Goal: Task Accomplishment & Management: Complete application form

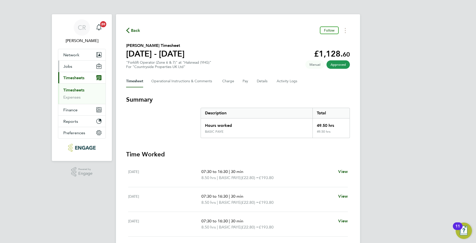
click at [72, 66] on button "Jobs" at bounding box center [81, 66] width 47 height 11
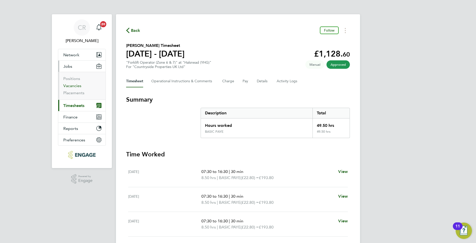
click at [71, 86] on link "Vacancies" at bounding box center [72, 85] width 18 height 5
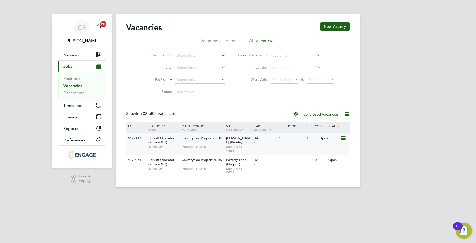
click at [216, 144] on div "Countryside Properties UK Ltd Anthony Highfield" at bounding box center [202, 142] width 45 height 18
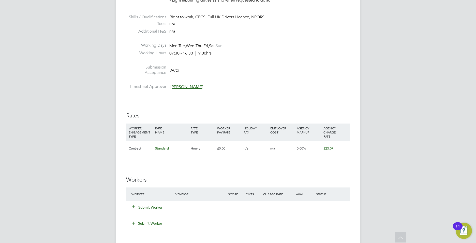
scroll to position [305, 0]
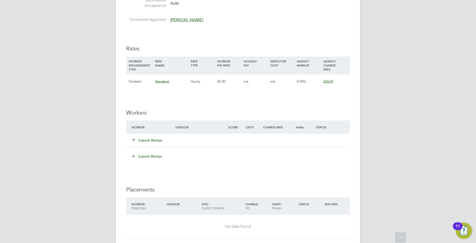
click at [154, 139] on button "Submit Worker" at bounding box center [147, 140] width 31 height 5
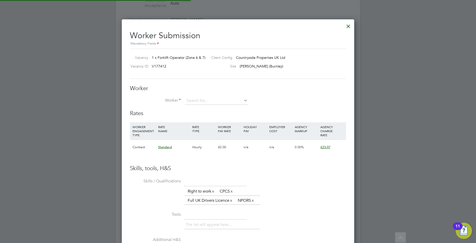
scroll to position [322, 233]
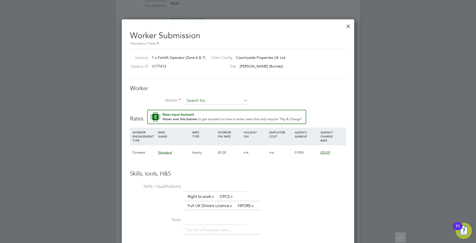
click at [195, 100] on input at bounding box center [216, 101] width 63 height 8
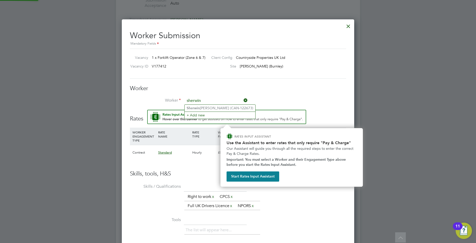
type input "sherwin"
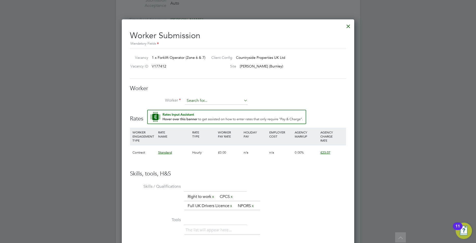
click at [202, 102] on input at bounding box center [216, 101] width 63 height 8
type input "sherwin"
click at [192, 103] on input at bounding box center [216, 101] width 63 height 8
type input "sherwi"
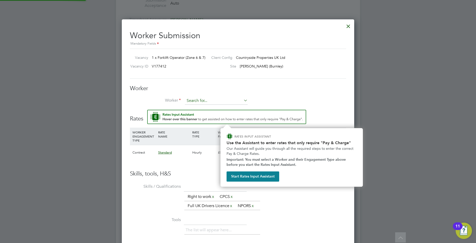
click at [217, 99] on input at bounding box center [216, 101] width 63 height 8
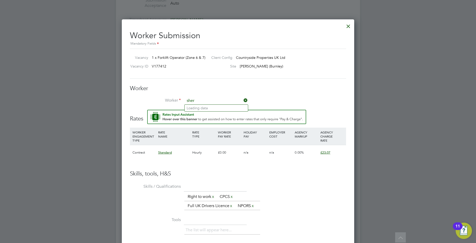
type input "sher"
click at [205, 99] on input at bounding box center [216, 101] width 63 height 8
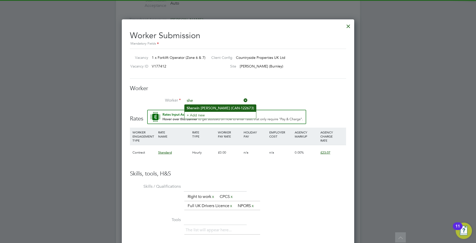
click at [208, 109] on li "She rwin Patrick (CAN-122673)" at bounding box center [220, 108] width 71 height 7
type input "Sherwin Patrick (CAN-122673)"
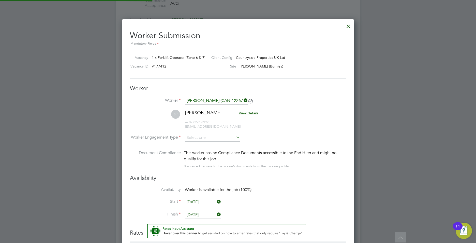
scroll to position [436, 233]
click at [200, 140] on input at bounding box center [212, 138] width 55 height 8
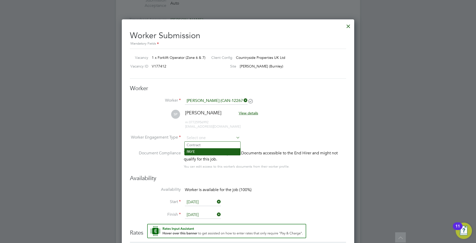
click at [195, 150] on li "PAYE" at bounding box center [213, 151] width 56 height 7
type input "PAYE"
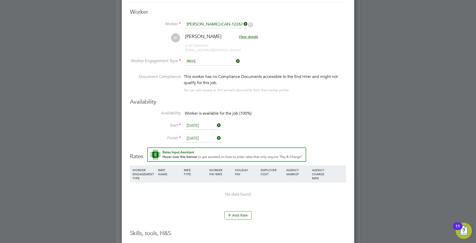
click at [204, 126] on input "25 Aug 2025" at bounding box center [203, 126] width 36 height 8
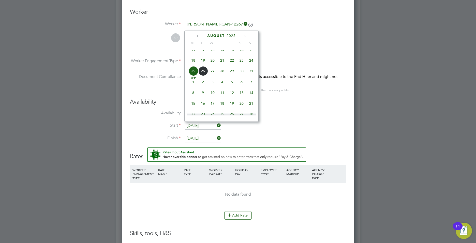
click at [314, 119] on li "Availability Worker is available for the job (100%)" at bounding box center [238, 115] width 216 height 11
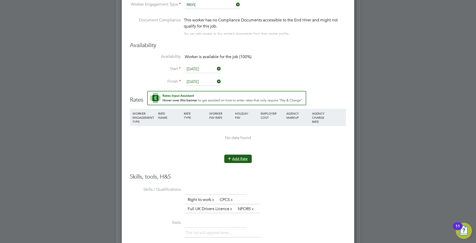
click at [237, 157] on button "Add Rate" at bounding box center [237, 158] width 27 height 8
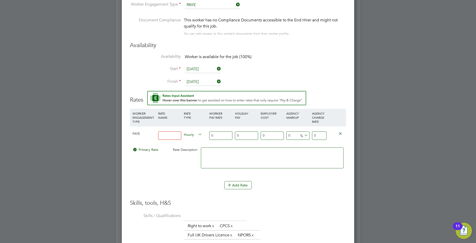
click at [165, 135] on input at bounding box center [169, 135] width 23 height 8
type input "Hourly"
click at [223, 135] on input "0" at bounding box center [220, 135] width 23 height 8
type input "2"
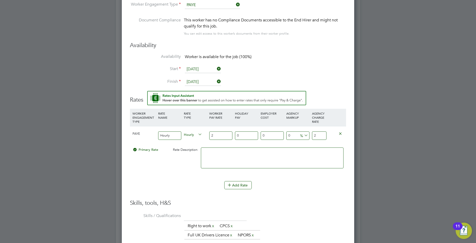
type input "21"
type input "21.00"
drag, startPoint x: 294, startPoint y: 138, endPoint x: 263, endPoint y: 140, distance: 30.3
click at [266, 140] on div "PAYE Hourly Hourly 21.00 0 n/a 0 n/a 0 0 % 21" at bounding box center [238, 135] width 216 height 19
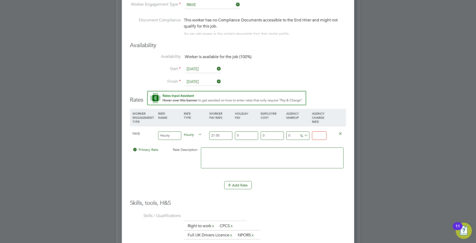
type input "-90.47619047619048"
type input "2"
type input "9.523809523809524"
type input "23.0"
type input "9.857142857142858"
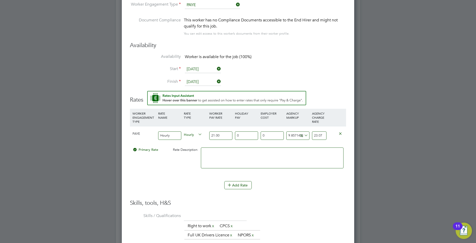
type input "23.07"
click at [162, 180] on li "WORKER ENGAGEMENT TYPE RATE NAME RATE TYPE WORKER PAY RATE HOLIDAY PAY EMPLOYER…" at bounding box center [238, 145] width 216 height 72
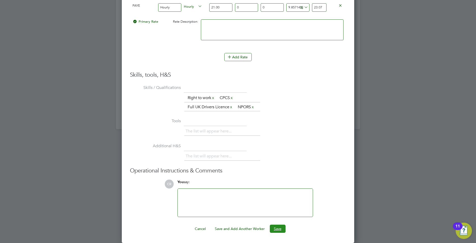
click at [282, 227] on button "Save" at bounding box center [278, 228] width 16 height 8
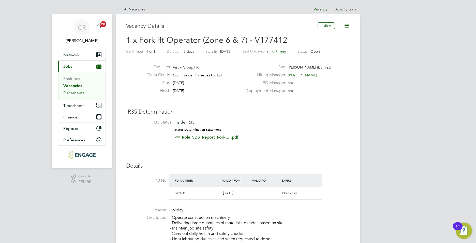
click at [76, 95] on link "Placements" at bounding box center [73, 92] width 21 height 5
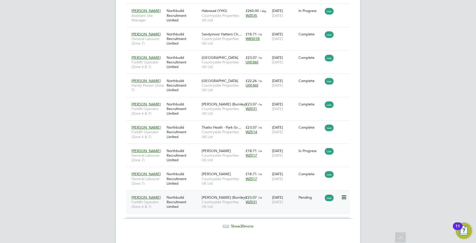
click at [193, 194] on div "Northbuild Recruitment Limited" at bounding box center [182, 201] width 35 height 19
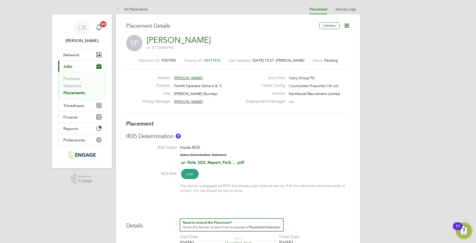
click at [345, 25] on icon at bounding box center [347, 25] width 6 height 6
click at [331, 43] on li "Timesheet Settings" at bounding box center [330, 44] width 37 height 7
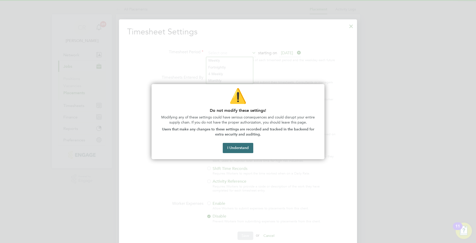
click at [233, 150] on button "I Understand" at bounding box center [238, 148] width 31 height 10
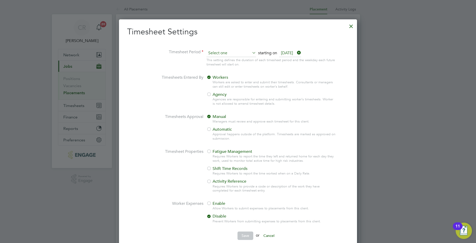
click at [221, 56] on input at bounding box center [232, 53] width 50 height 8
click at [215, 65] on li "Fortnightly" at bounding box center [228, 67] width 45 height 7
type input "Fortnightly"
click at [215, 55] on input at bounding box center [232, 53] width 50 height 8
click at [219, 60] on li "Weekly" at bounding box center [229, 60] width 47 height 7
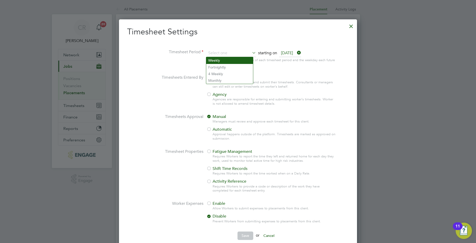
type input "Weekly"
click at [209, 94] on div at bounding box center [209, 94] width 5 height 5
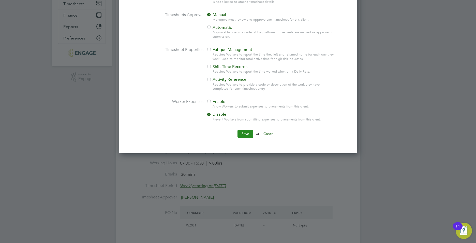
click at [247, 132] on button "Save" at bounding box center [246, 134] width 16 height 8
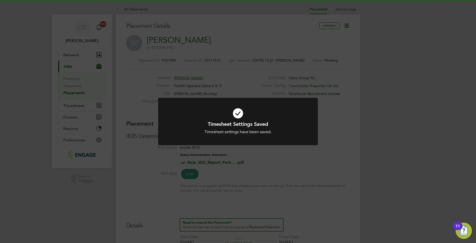
click at [371, 134] on div "Timesheet Settings Saved Timesheet settings have been saved. Cancel Okay" at bounding box center [238, 121] width 476 height 243
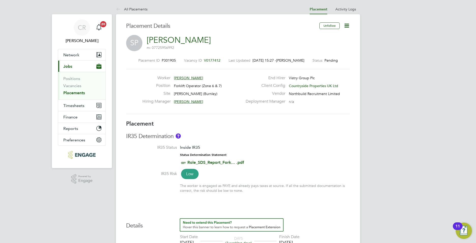
click at [69, 92] on link "Placements" at bounding box center [74, 92] width 22 height 5
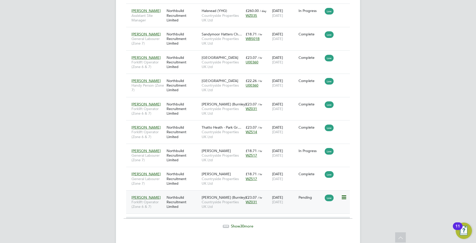
click at [342, 194] on icon at bounding box center [343, 197] width 5 height 6
click at [317, 218] on li "Start" at bounding box center [328, 219] width 36 height 7
type input "Anthony Highfield"
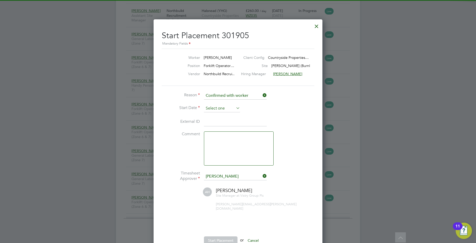
click at [216, 111] on input at bounding box center [222, 109] width 36 height 8
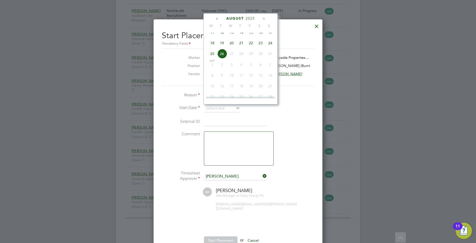
click at [221, 59] on span "26" at bounding box center [222, 54] width 10 height 10
type input "[DATE]"
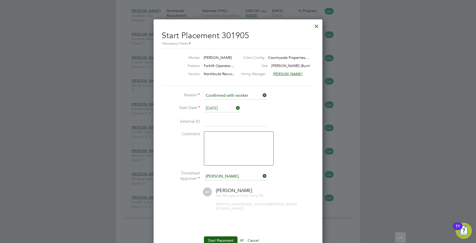
click at [222, 120] on input at bounding box center [235, 121] width 63 height 9
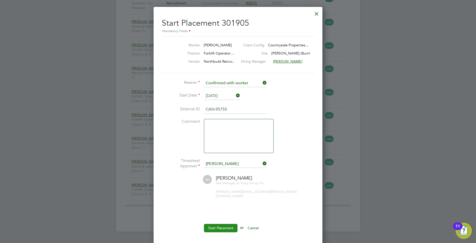
type input "CAN-95755"
click at [216, 224] on button "Start Placement" at bounding box center [221, 228] width 34 height 8
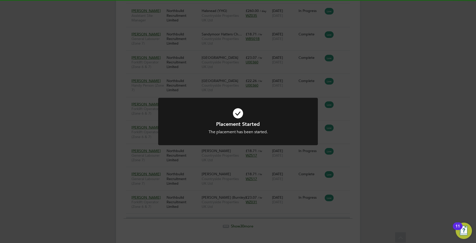
click at [417, 157] on div "Placement Started The placement has been started. Cancel Okay" at bounding box center [238, 121] width 476 height 243
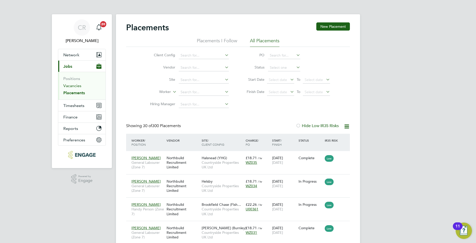
click at [73, 85] on link "Vacancies" at bounding box center [72, 85] width 18 height 5
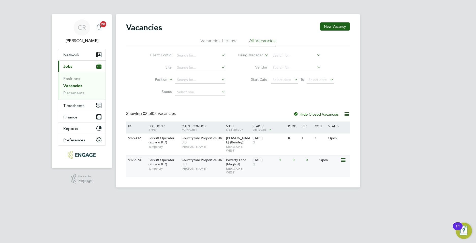
click at [211, 162] on span "Countryside Properties UK Ltd" at bounding box center [202, 161] width 40 height 9
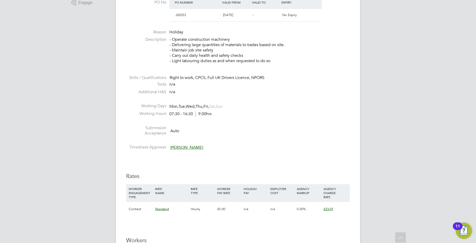
scroll to position [257, 0]
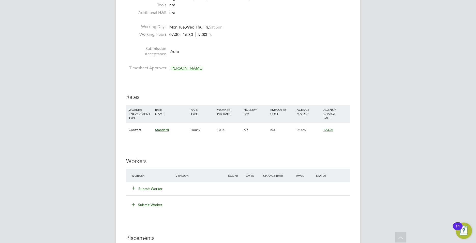
click at [151, 187] on button "Submit Worker" at bounding box center [147, 188] width 31 height 5
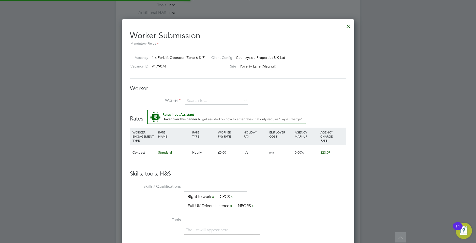
scroll to position [15, 35]
click at [200, 99] on input at bounding box center [216, 101] width 63 height 8
type input "ga"
click at [193, 98] on input at bounding box center [216, 101] width 63 height 8
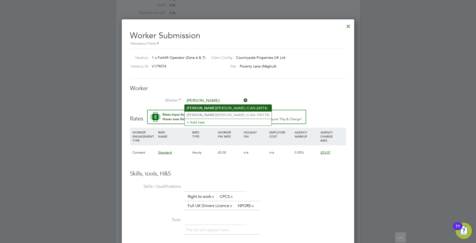
click at [199, 109] on li "Gary Davies (CAN-26974)" at bounding box center [228, 108] width 87 height 7
type input "Gary Davies (CAN-26974)"
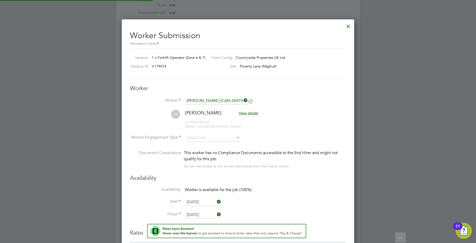
scroll to position [436, 233]
click at [196, 137] on input at bounding box center [212, 138] width 55 height 8
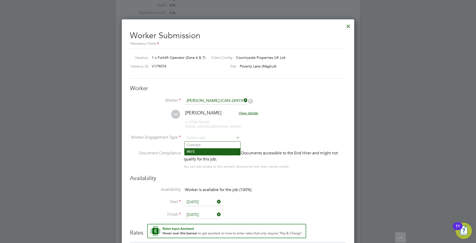
click at [195, 153] on li "PAYE" at bounding box center [213, 151] width 56 height 7
type input "PAYE"
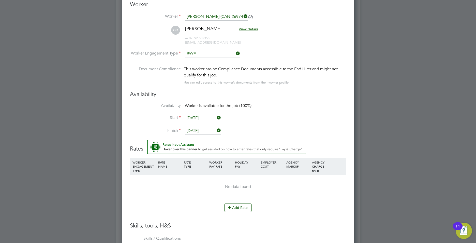
click at [197, 117] on input "[DATE]" at bounding box center [203, 118] width 36 height 8
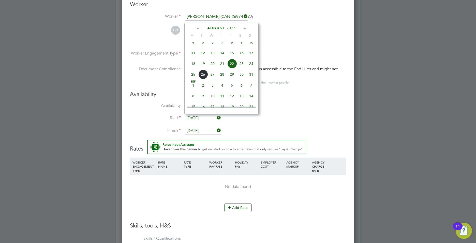
click at [202, 79] on span "26" at bounding box center [203, 74] width 10 height 10
type input "[DATE]"
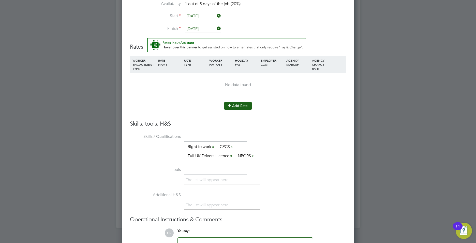
click at [231, 103] on icon at bounding box center [230, 105] width 4 height 4
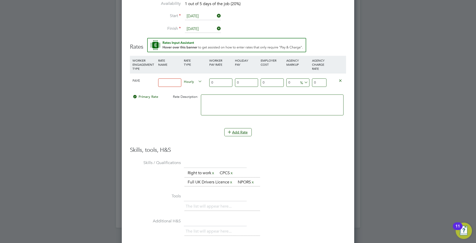
click at [173, 80] on input at bounding box center [169, 82] width 23 height 8
type input "Hourly"
drag, startPoint x: 217, startPoint y: 83, endPoint x: 190, endPoint y: 86, distance: 27.7
click at [191, 85] on div "PAYE Hourly Hourly 0 0 n/a 0 n/a 0 0 % 0" at bounding box center [238, 82] width 216 height 19
type input "2"
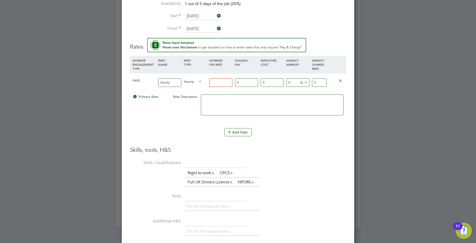
type input "2"
type input "20"
type input "20.00"
drag, startPoint x: 318, startPoint y: 83, endPoint x: 272, endPoint y: 85, distance: 45.8
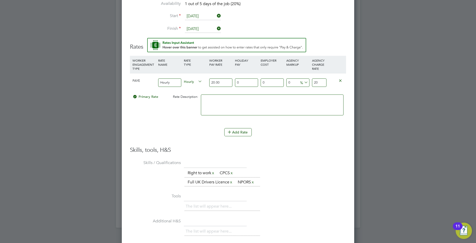
click at [273, 85] on div "PAYE Hourly Hourly 20.00 0 n/a 0 n/a 0 0 % 20" at bounding box center [238, 82] width 216 height 19
type input "-90"
type input "2"
type input "15"
type input "23.0"
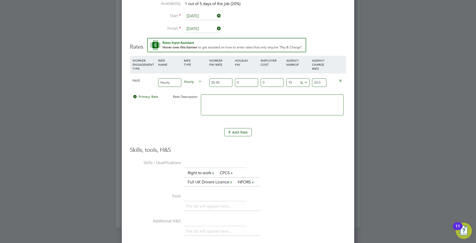
type input "15.35"
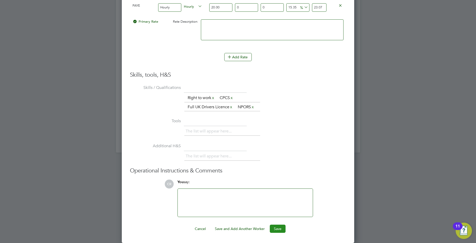
type input "23.07"
click at [276, 229] on button "Save" at bounding box center [278, 228] width 16 height 8
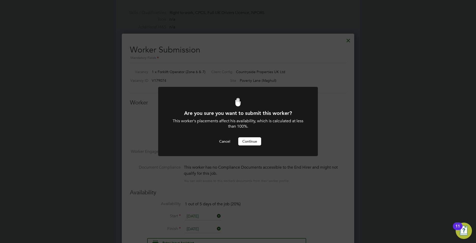
click at [239, 138] on button "Continue" at bounding box center [249, 141] width 23 height 8
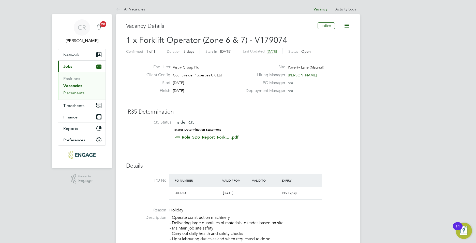
click at [67, 95] on li "Placements" at bounding box center [82, 92] width 38 height 5
click at [67, 94] on link "Placements" at bounding box center [73, 92] width 21 height 5
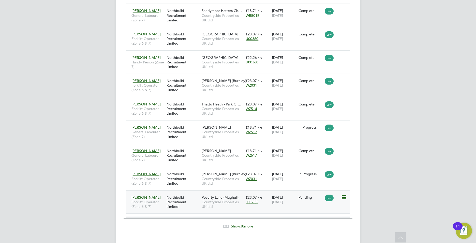
click at [283, 199] on span "[DATE]" at bounding box center [277, 201] width 11 height 5
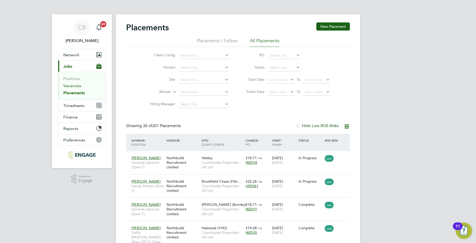
click at [69, 85] on link "Vacancies" at bounding box center [72, 85] width 18 height 5
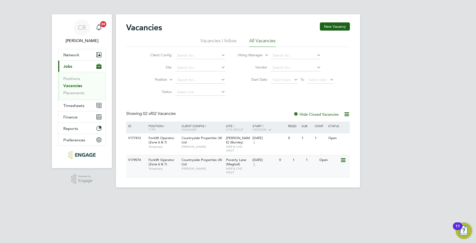
click at [258, 160] on div "[DATE]" at bounding box center [265, 160] width 24 height 4
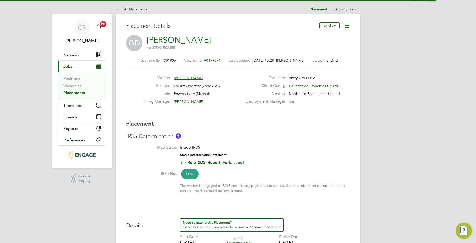
drag, startPoint x: 348, startPoint y: 26, endPoint x: 342, endPoint y: 30, distance: 6.3
click at [348, 26] on icon at bounding box center [347, 25] width 6 height 6
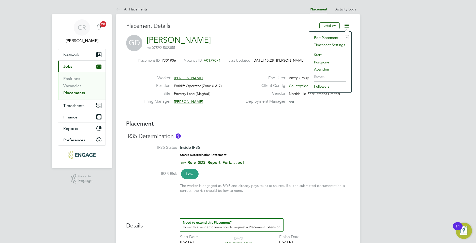
click at [325, 46] on li "Timesheet Settings" at bounding box center [330, 44] width 37 height 7
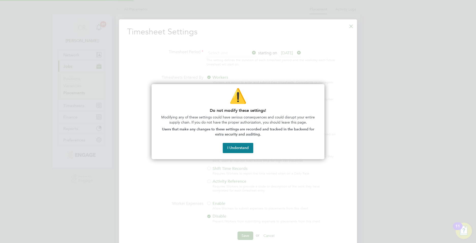
scroll to position [3, 3]
click at [236, 144] on button "I Understand" at bounding box center [238, 148] width 31 height 10
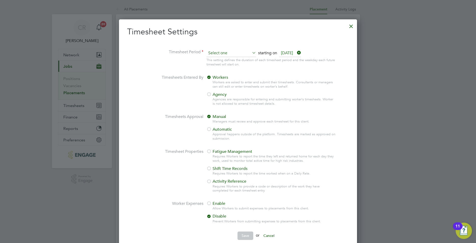
click at [220, 52] on input at bounding box center [232, 53] width 50 height 8
click at [217, 57] on li "Weekly" at bounding box center [228, 60] width 45 height 7
type input "Weekly"
click at [211, 95] on div at bounding box center [209, 94] width 5 height 5
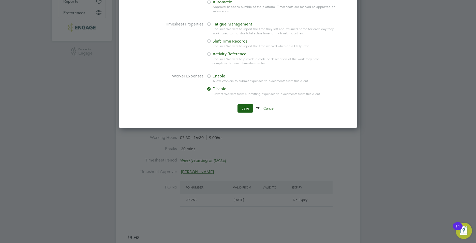
click at [242, 110] on button "Save" at bounding box center [246, 108] width 16 height 8
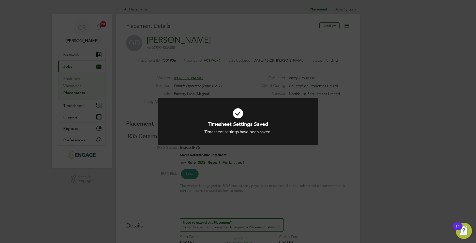
click at [342, 144] on div "Timesheet Settings Saved Timesheet settings have been saved. Cancel Okay" at bounding box center [238, 121] width 476 height 243
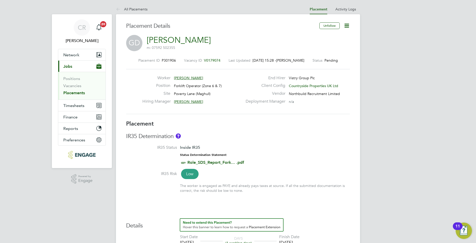
drag, startPoint x: 345, startPoint y: 26, endPoint x: 339, endPoint y: 32, distance: 8.1
click at [345, 26] on icon at bounding box center [347, 25] width 6 height 6
click at [318, 54] on li "Start" at bounding box center [330, 54] width 37 height 7
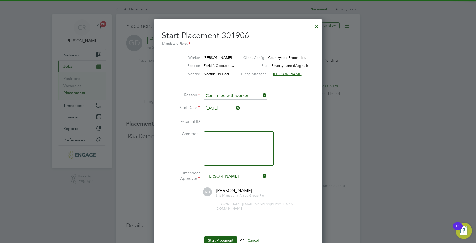
click at [219, 123] on input at bounding box center [235, 121] width 63 height 9
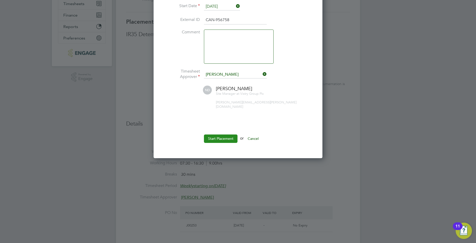
type input "CAN-956758"
click at [226, 134] on button "Start Placement" at bounding box center [221, 138] width 34 height 8
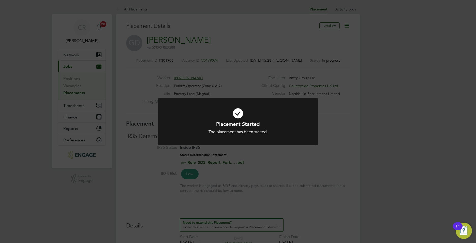
click at [365, 154] on div "Placement Started The placement has been started. Cancel Okay" at bounding box center [238, 121] width 476 height 243
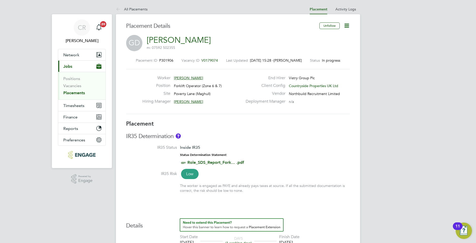
click at [74, 92] on link "Placements" at bounding box center [74, 92] width 22 height 5
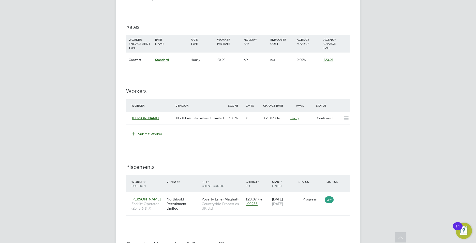
scroll to position [318, 0]
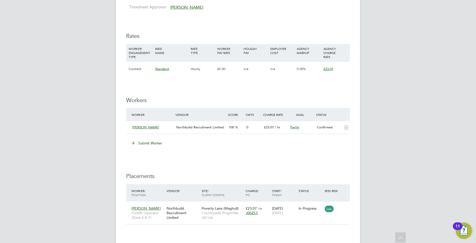
click at [153, 142] on button "Submit Worker" at bounding box center [147, 143] width 38 height 8
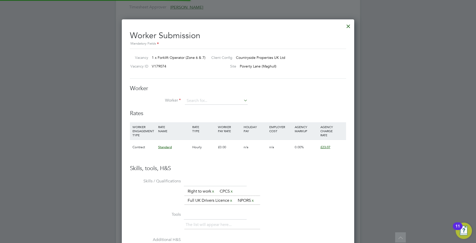
scroll to position [3, 3]
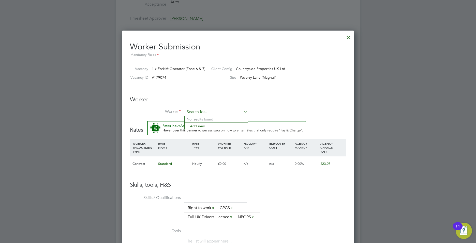
click at [203, 111] on input at bounding box center [216, 112] width 63 height 8
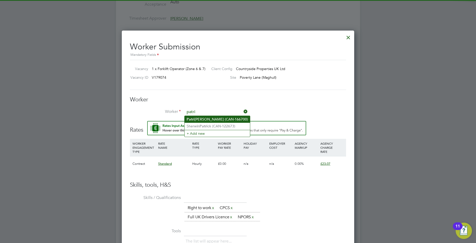
click at [202, 119] on li "Patri ck Stirling (CAN-166700)" at bounding box center [217, 119] width 65 height 7
type input "Patrick Stirling (CAN-166700)"
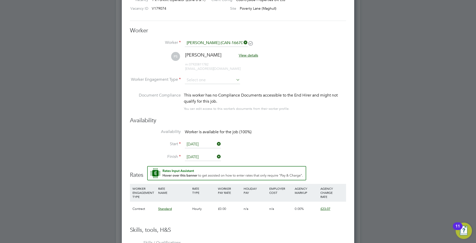
drag, startPoint x: 389, startPoint y: 112, endPoint x: 348, endPoint y: 112, distance: 41.2
click at [389, 112] on div at bounding box center [238, 121] width 476 height 243
click at [195, 156] on input "[DATE]" at bounding box center [203, 157] width 36 height 8
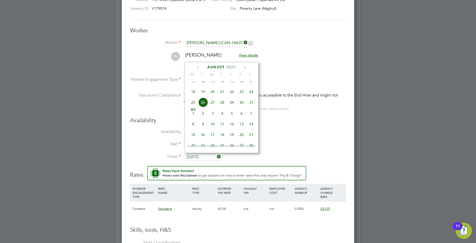
click at [232, 95] on span "22" at bounding box center [232, 92] width 10 height 10
type input "[DATE]"
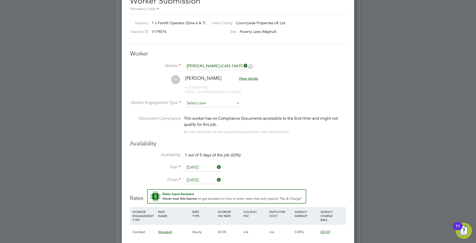
click at [216, 102] on input at bounding box center [212, 103] width 55 height 8
click at [195, 115] on li "PAYE" at bounding box center [213, 116] width 56 height 7
type input "PAYE"
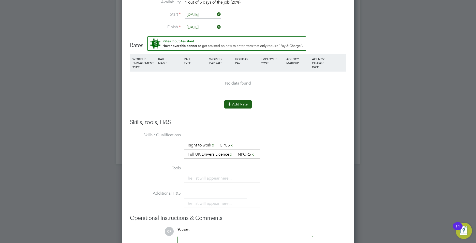
click at [238, 106] on button "Add Rate" at bounding box center [237, 104] width 27 height 8
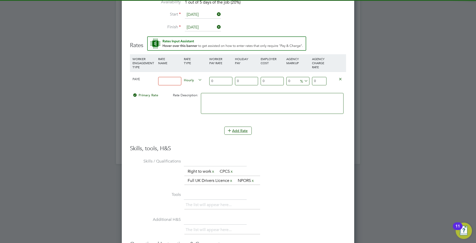
click at [158, 79] on div at bounding box center [170, 81] width 26 height 19
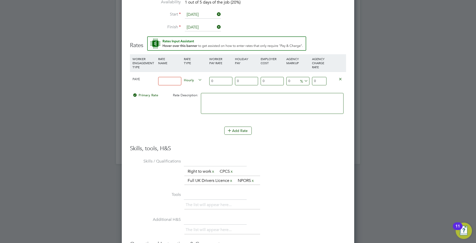
drag, startPoint x: 170, startPoint y: 80, endPoint x: 173, endPoint y: 83, distance: 4.5
click at [170, 80] on input at bounding box center [169, 81] width 23 height 8
type input "Hourly"
drag, startPoint x: 223, startPoint y: 80, endPoint x: 220, endPoint y: 80, distance: 2.8
click at [223, 80] on input "0" at bounding box center [220, 81] width 23 height 8
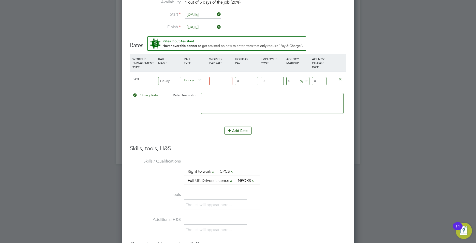
type input "2"
type input "20"
type input "20.00"
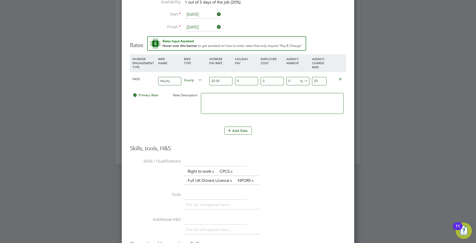
drag, startPoint x: 321, startPoint y: 81, endPoint x: 314, endPoint y: 81, distance: 6.9
click at [314, 81] on input "20" at bounding box center [319, 81] width 15 height 8
type input "-90"
type input "2"
type input "15"
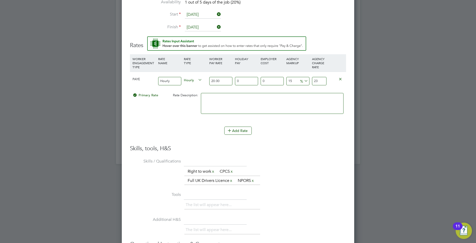
type input "23.0"
type input "15.35"
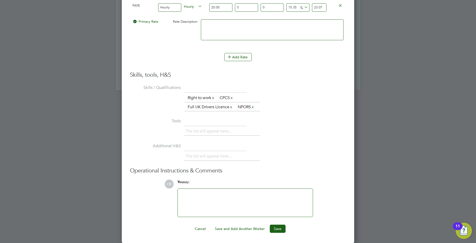
type input "23.07"
click at [281, 223] on ng-form "Worker Worker Patrick Stirling (CAN-166700) PS Patrick Stirling View details m:…" at bounding box center [238, 28] width 216 height 409
click at [278, 227] on button "Save" at bounding box center [278, 228] width 16 height 8
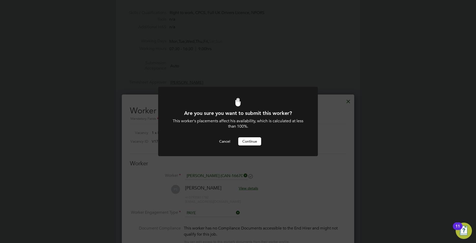
click at [244, 141] on button "Continue" at bounding box center [249, 141] width 23 height 8
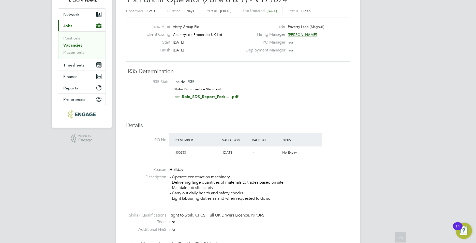
scroll to position [38, 0]
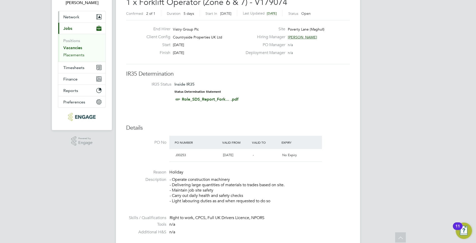
click at [68, 54] on link "Placements" at bounding box center [73, 54] width 21 height 5
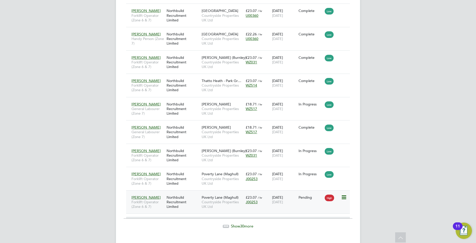
click at [263, 192] on div "£23.07 / hr J00253" at bounding box center [258, 199] width 26 height 14
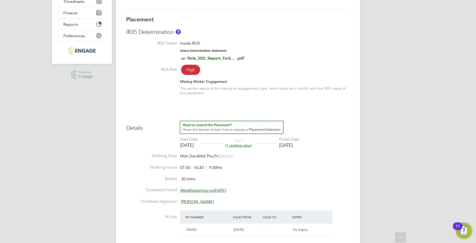
scroll to position [66, 0]
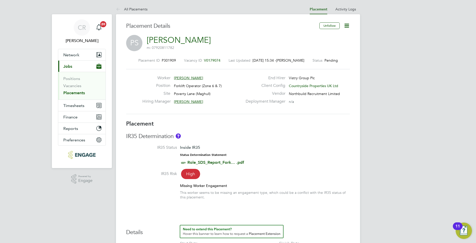
click at [347, 24] on icon at bounding box center [347, 25] width 6 height 6
click at [243, 31] on div "Placement Details" at bounding box center [221, 28] width 190 height 12
click at [77, 92] on link "Placements" at bounding box center [74, 92] width 22 height 5
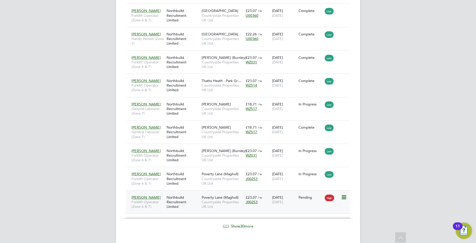
click at [342, 194] on icon at bounding box center [343, 197] width 5 height 6
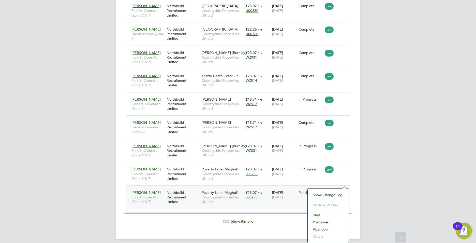
click at [322, 227] on li "Abandon" at bounding box center [328, 228] width 36 height 7
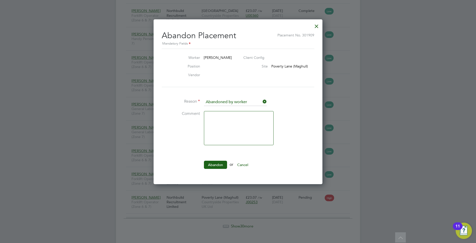
click at [226, 121] on textarea at bounding box center [239, 128] width 70 height 34
type textarea "Incorrect Worker"
click at [219, 162] on button "Abandon" at bounding box center [215, 165] width 23 height 8
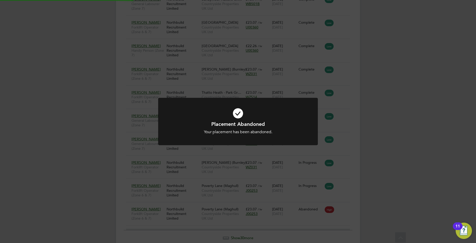
click at [423, 148] on div "Placement Abandoned Your placement has been abandoned. Cancel Okay" at bounding box center [238, 121] width 476 height 243
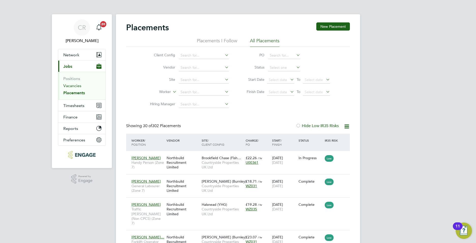
click at [75, 86] on link "Vacancies" at bounding box center [72, 85] width 18 height 5
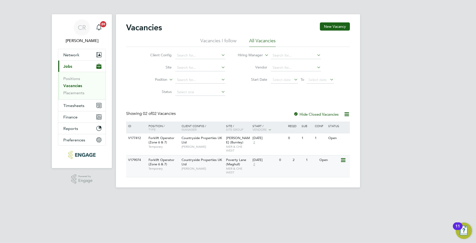
click at [216, 166] on div "Countryside Properties UK Ltd [PERSON_NAME]" at bounding box center [202, 164] width 45 height 18
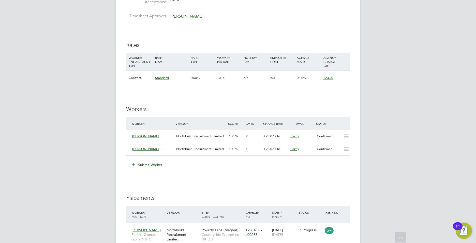
scroll to position [331, 0]
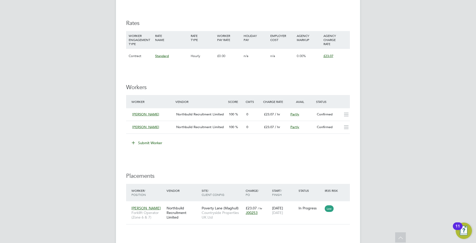
click at [148, 142] on button "Submit Worker" at bounding box center [147, 143] width 38 height 8
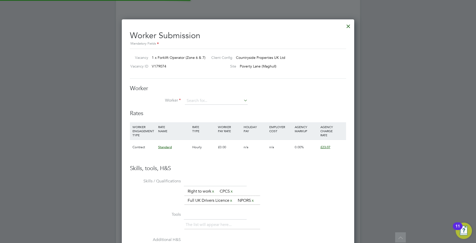
scroll to position [3, 3]
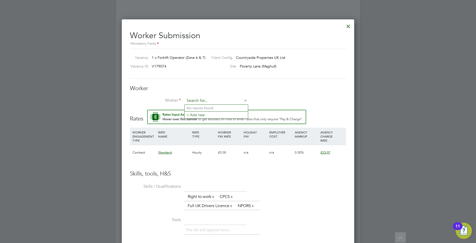
click at [197, 99] on input at bounding box center [216, 101] width 63 height 8
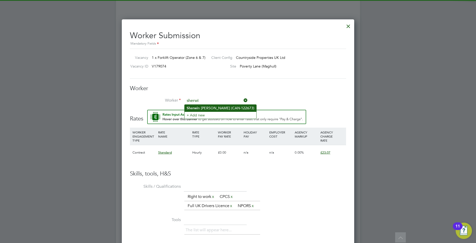
click at [204, 106] on li "Sherwi n Patrick (CAN-122673)" at bounding box center [221, 108] width 72 height 7
type input "Sherwin Patrick (CAN-122673)"
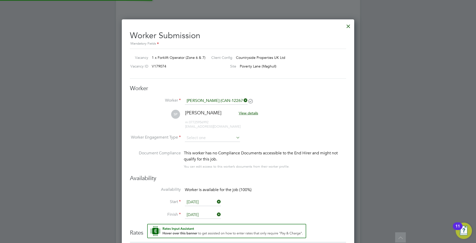
type input "25 Aug 2025"
click at [196, 137] on input at bounding box center [212, 138] width 55 height 8
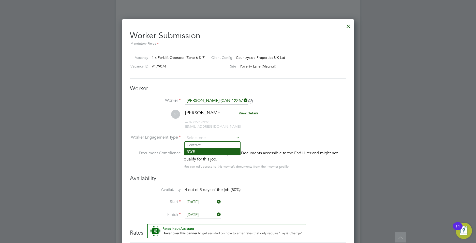
click at [193, 150] on li "PAYE" at bounding box center [213, 151] width 56 height 7
type input "PAYE"
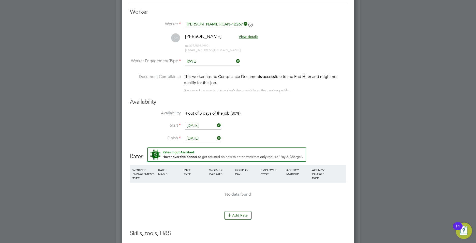
click at [202, 137] on input "25 Aug 2025" at bounding box center [203, 139] width 36 height 8
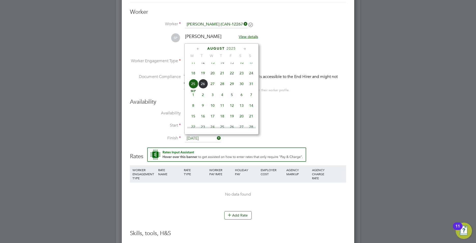
click at [232, 77] on span "22" at bounding box center [232, 73] width 10 height 10
type input "[DATE]"
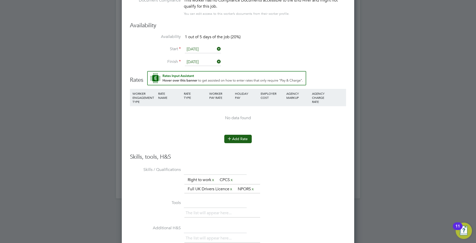
click at [232, 137] on icon at bounding box center [230, 138] width 4 height 4
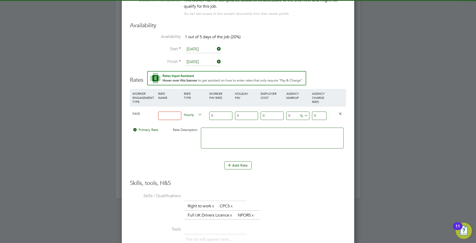
click at [169, 114] on input at bounding box center [169, 115] width 23 height 8
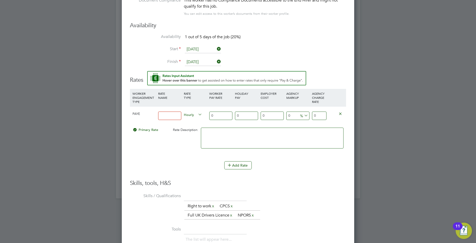
type input "Hourly"
click at [320, 115] on input "0" at bounding box center [319, 115] width 15 height 8
type input "23.07"
click at [222, 116] on input "0" at bounding box center [220, 115] width 23 height 8
type input "2"
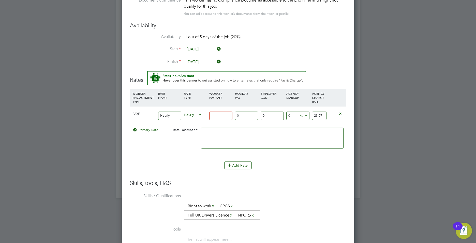
type input "2"
type input "20"
type input "20.00"
click at [319, 116] on input "20" at bounding box center [319, 115] width 15 height 8
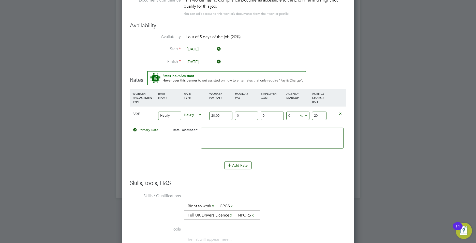
type input "-90"
type input "2"
type input "15"
type input "23.0"
type input "15.35"
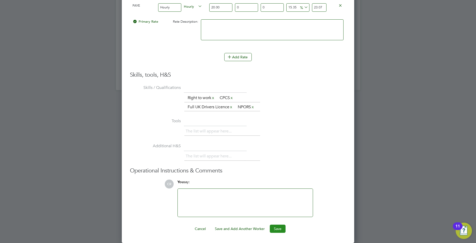
type input "23.07"
click at [275, 225] on button "Save" at bounding box center [278, 228] width 16 height 8
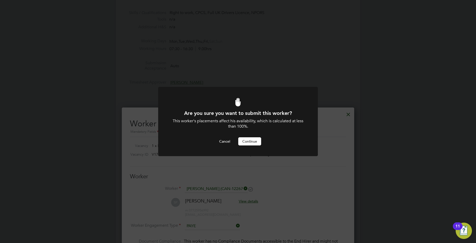
click at [249, 141] on button "Continue" at bounding box center [249, 141] width 23 height 8
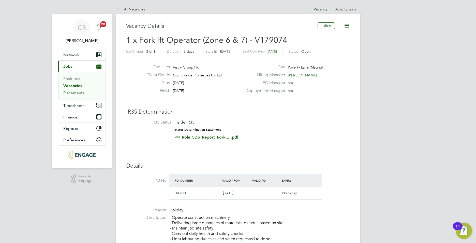
click at [75, 92] on link "Placements" at bounding box center [73, 92] width 21 height 5
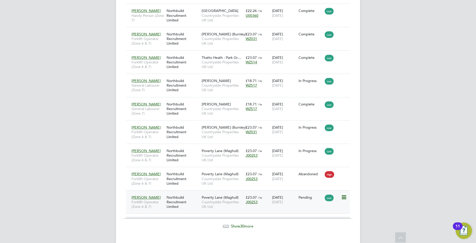
click at [261, 199] on div "J00253" at bounding box center [258, 201] width 24 height 5
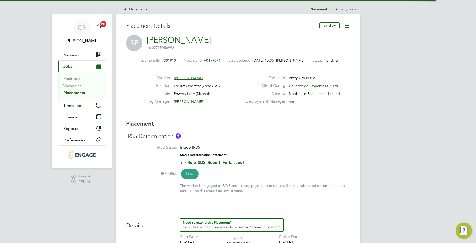
click at [347, 26] on icon at bounding box center [347, 25] width 6 height 6
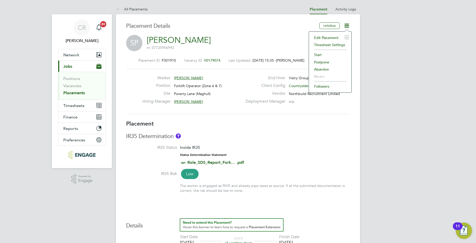
click at [324, 44] on li "Timesheet Settings" at bounding box center [330, 44] width 37 height 7
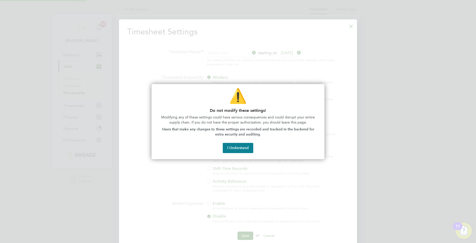
scroll to position [3, 3]
click at [238, 146] on button "I Understand" at bounding box center [238, 148] width 31 height 10
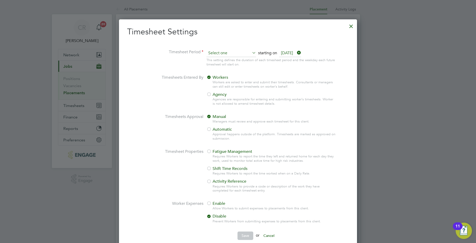
click at [219, 55] on input at bounding box center [232, 53] width 50 height 8
click at [217, 63] on li "Weekly" at bounding box center [228, 60] width 45 height 7
type input "Weekly"
click at [211, 93] on div at bounding box center [209, 94] width 5 height 5
click at [250, 233] on button "Save" at bounding box center [246, 235] width 16 height 8
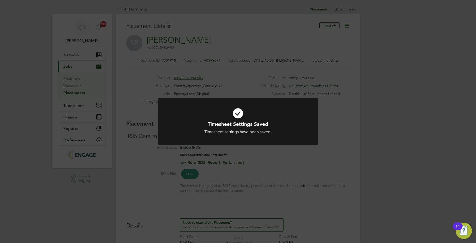
click at [311, 150] on div "Timesheet Settings Saved Timesheet settings have been saved. Cancel Okay" at bounding box center [238, 125] width 160 height 54
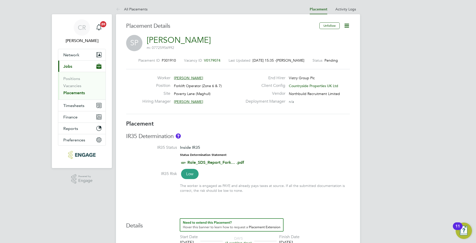
click at [346, 26] on icon at bounding box center [347, 25] width 6 height 6
click at [315, 54] on li "Start" at bounding box center [330, 54] width 37 height 7
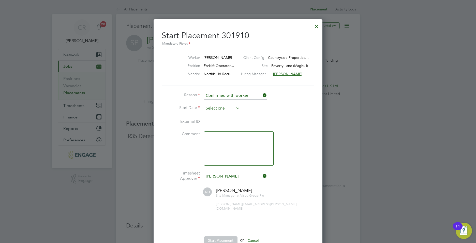
click at [223, 111] on input at bounding box center [222, 109] width 36 height 8
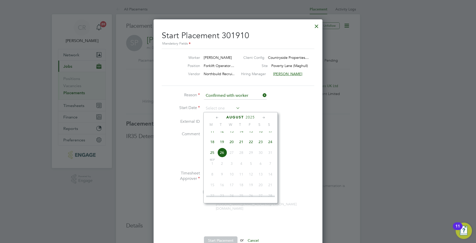
click at [250, 146] on span "22" at bounding box center [251, 142] width 10 height 10
type input "[DATE]"
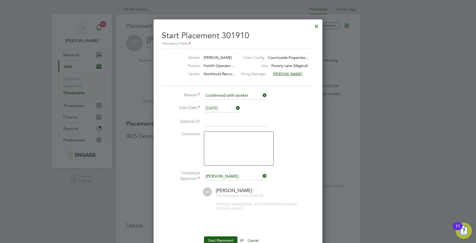
click at [223, 120] on input at bounding box center [235, 121] width 63 height 9
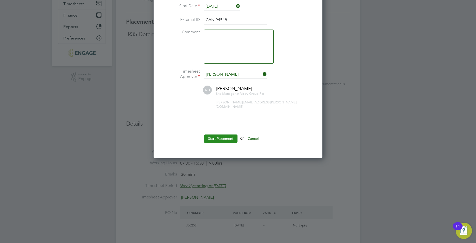
type input "CAN-94548"
click at [213, 134] on button "Start Placement" at bounding box center [221, 138] width 34 height 8
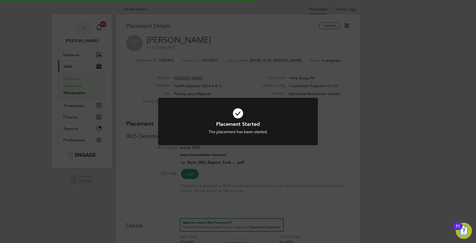
click at [400, 153] on div "Placement Started The placement has been started. Cancel Okay" at bounding box center [238, 121] width 476 height 243
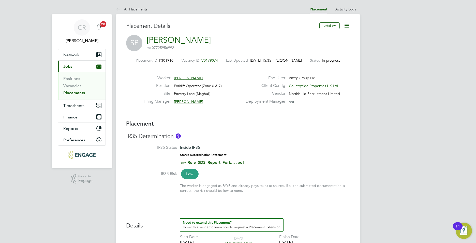
click at [81, 92] on link "Placements" at bounding box center [74, 92] width 22 height 5
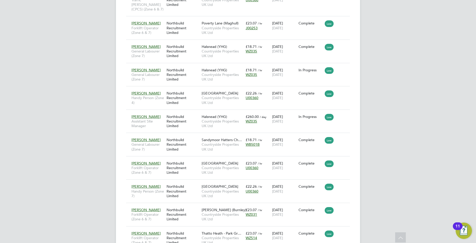
scroll to position [447, 0]
